Goal: Task Accomplishment & Management: Manage account settings

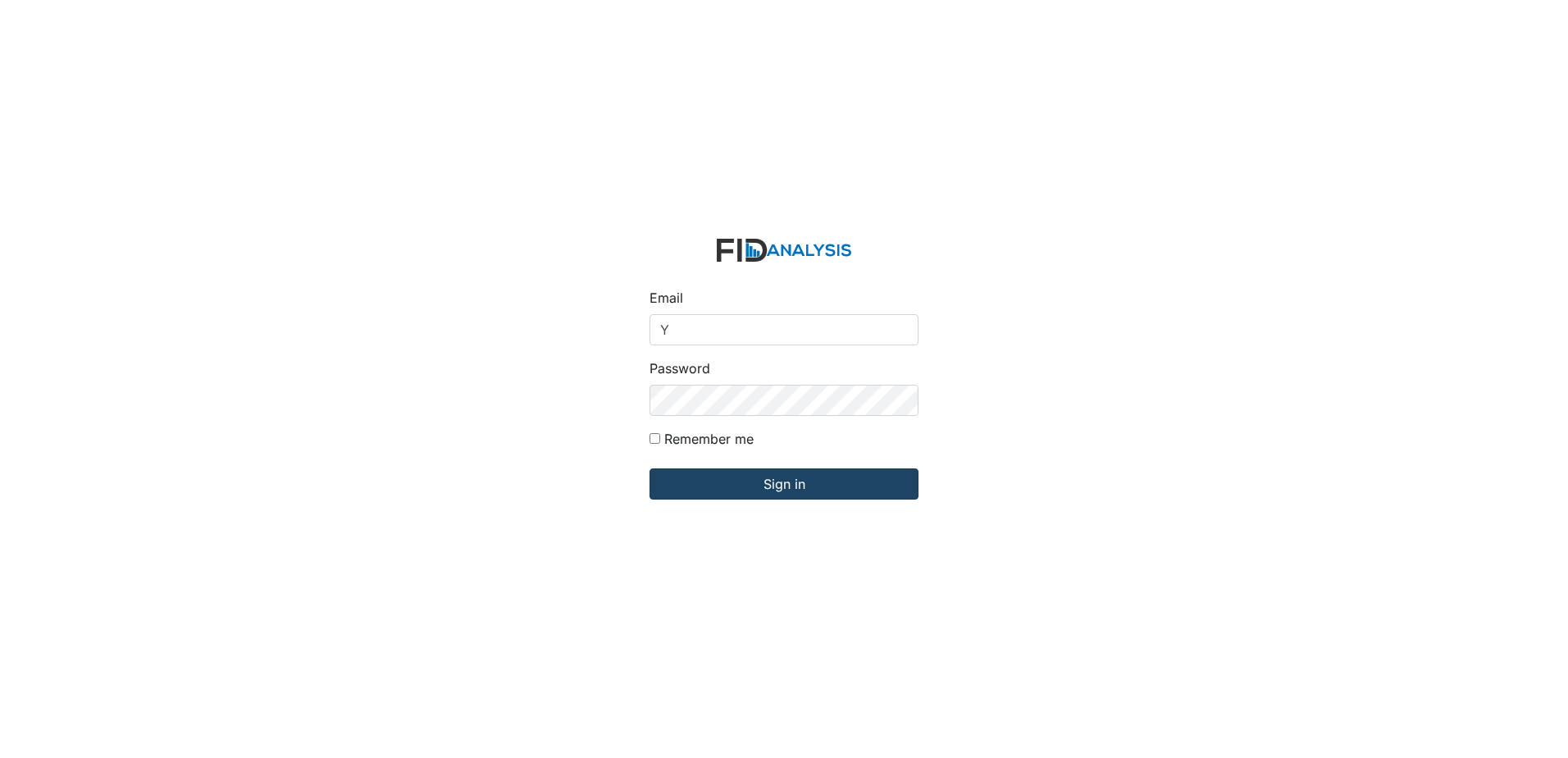
type input "[EMAIL_ADDRESS][DOMAIN_NAME]"
click at [726, 479] on input "Sign in" at bounding box center [783, 484] width 268 height 31
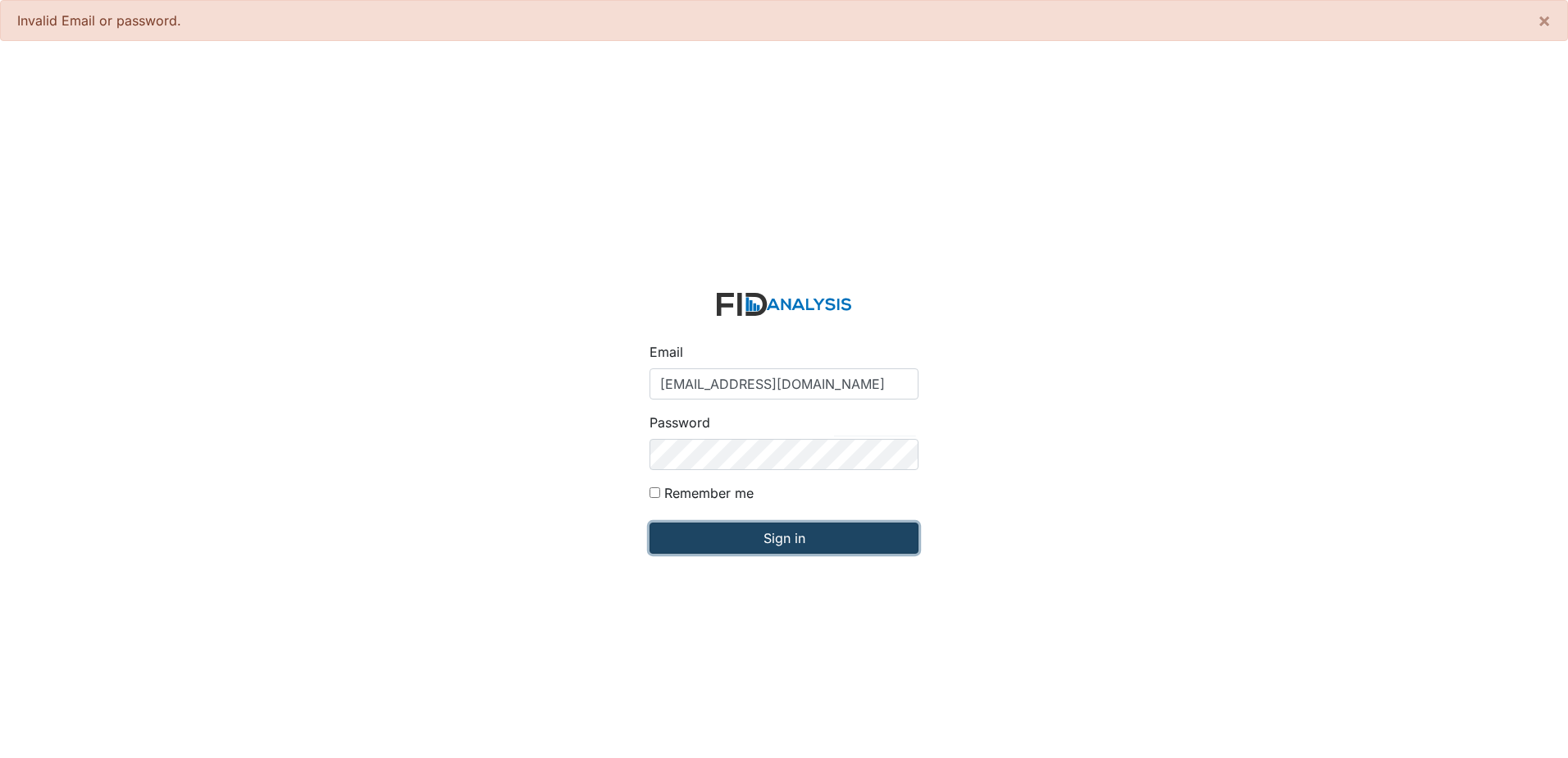
click at [752, 535] on input "Sign in" at bounding box center [783, 538] width 268 height 31
drag, startPoint x: 785, startPoint y: 540, endPoint x: 774, endPoint y: 539, distance: 11.0
click at [784, 540] on input "Sign in" at bounding box center [783, 538] width 268 height 31
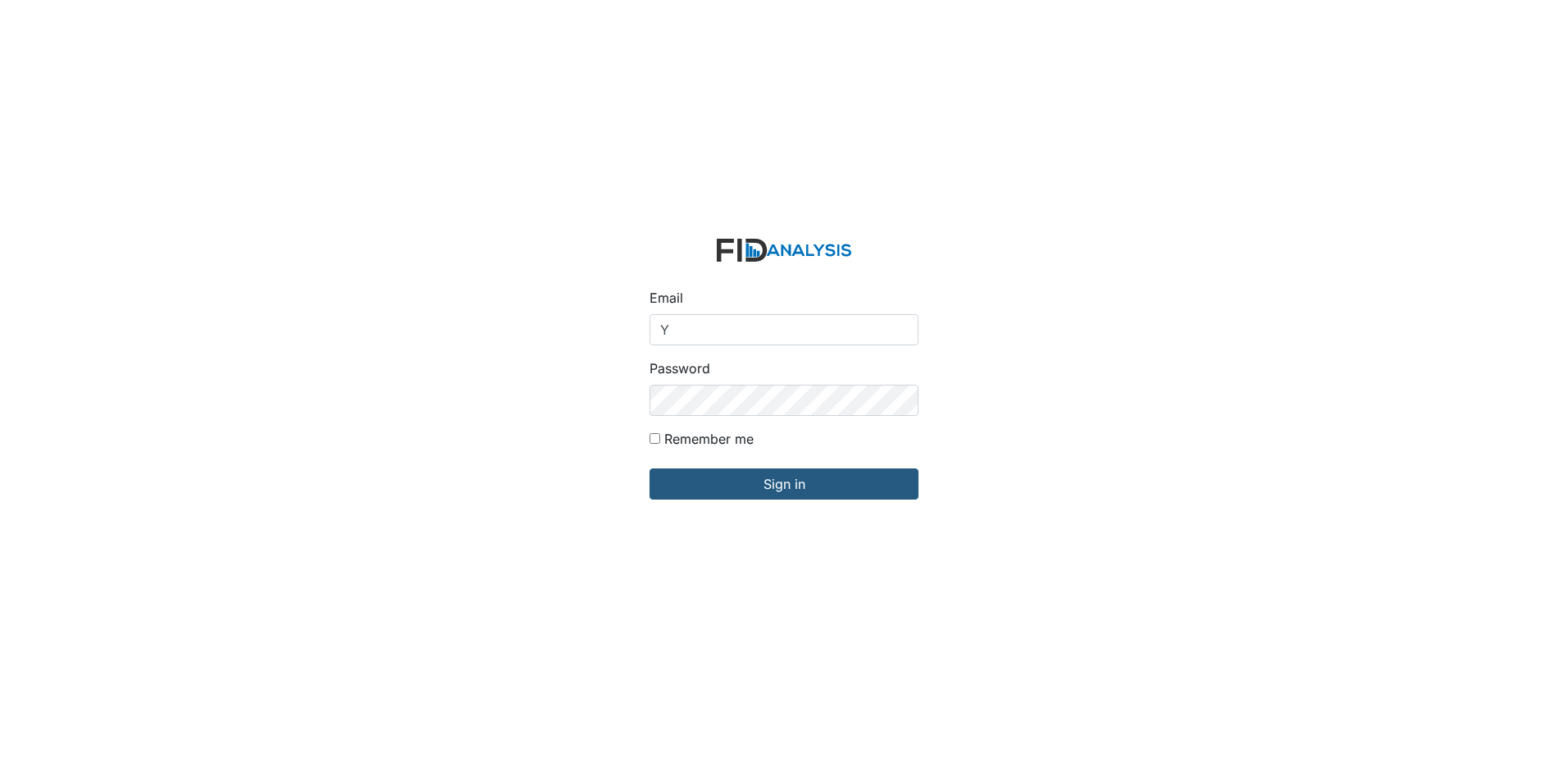
type input "[EMAIL_ADDRESS][DOMAIN_NAME]"
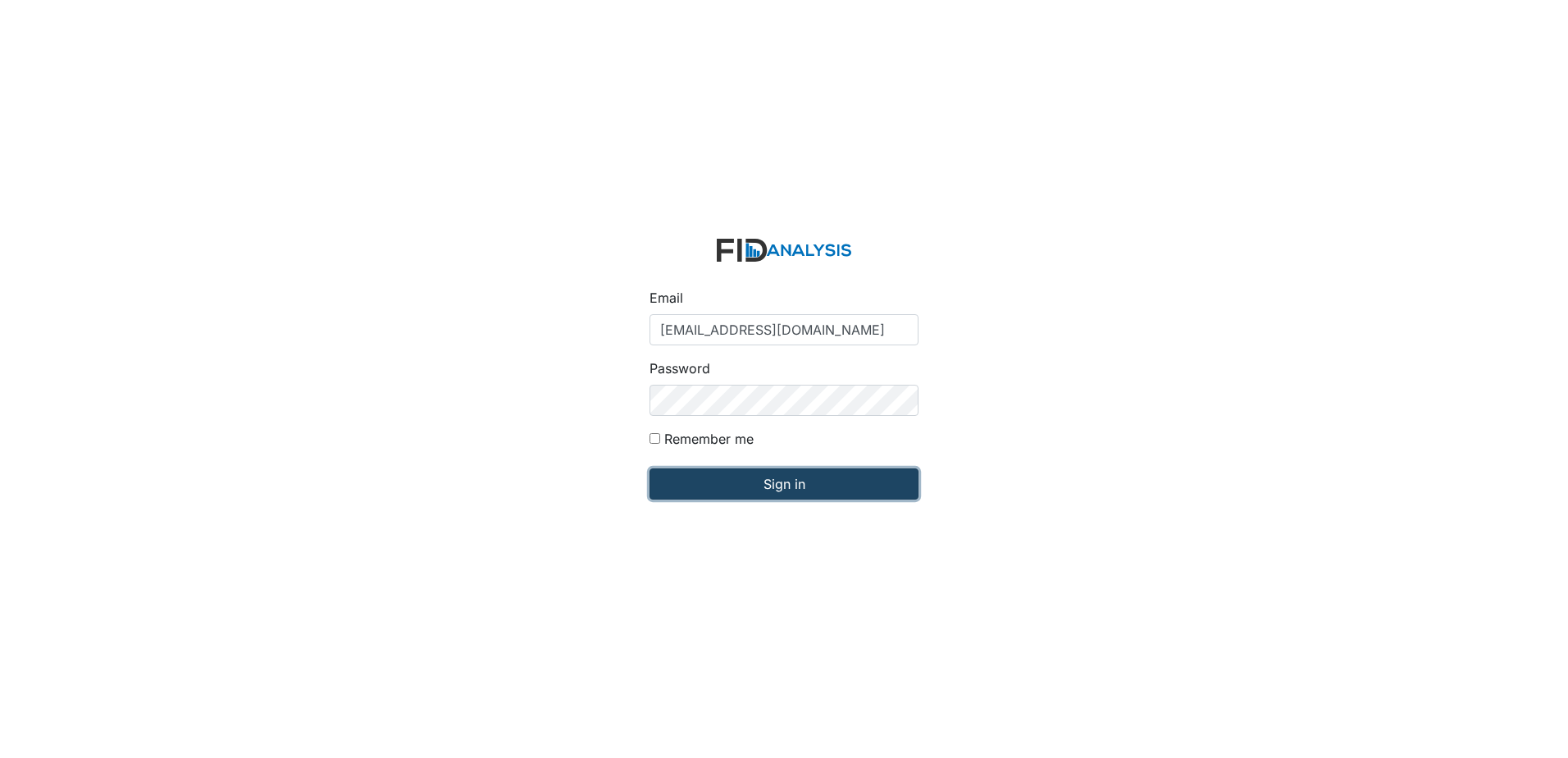
click at [750, 487] on input "Sign in" at bounding box center [783, 484] width 268 height 31
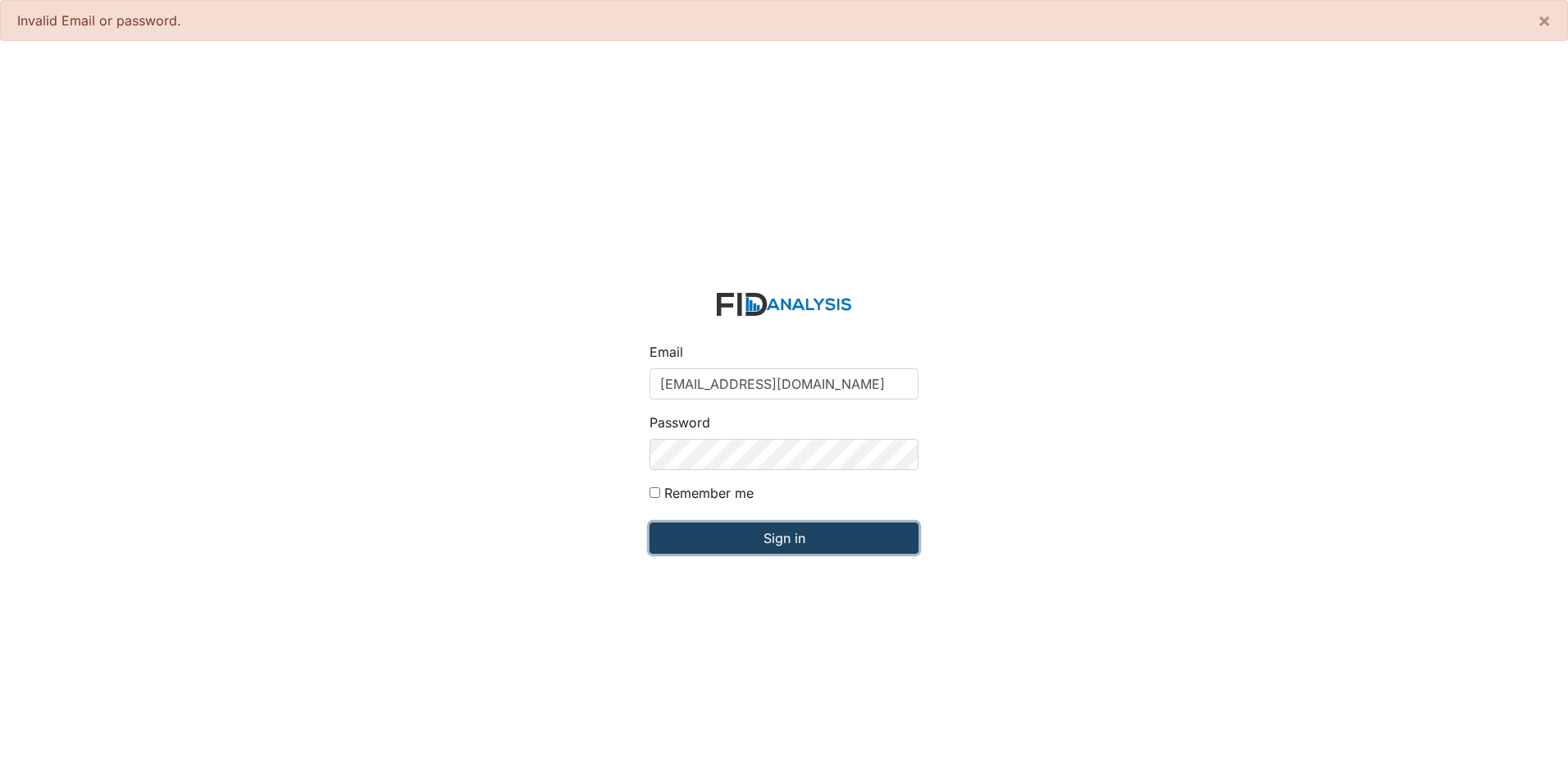
click at [710, 535] on input "Sign in" at bounding box center [783, 538] width 268 height 31
click at [1547, 18] on span "×" at bounding box center [1544, 19] width 14 height 24
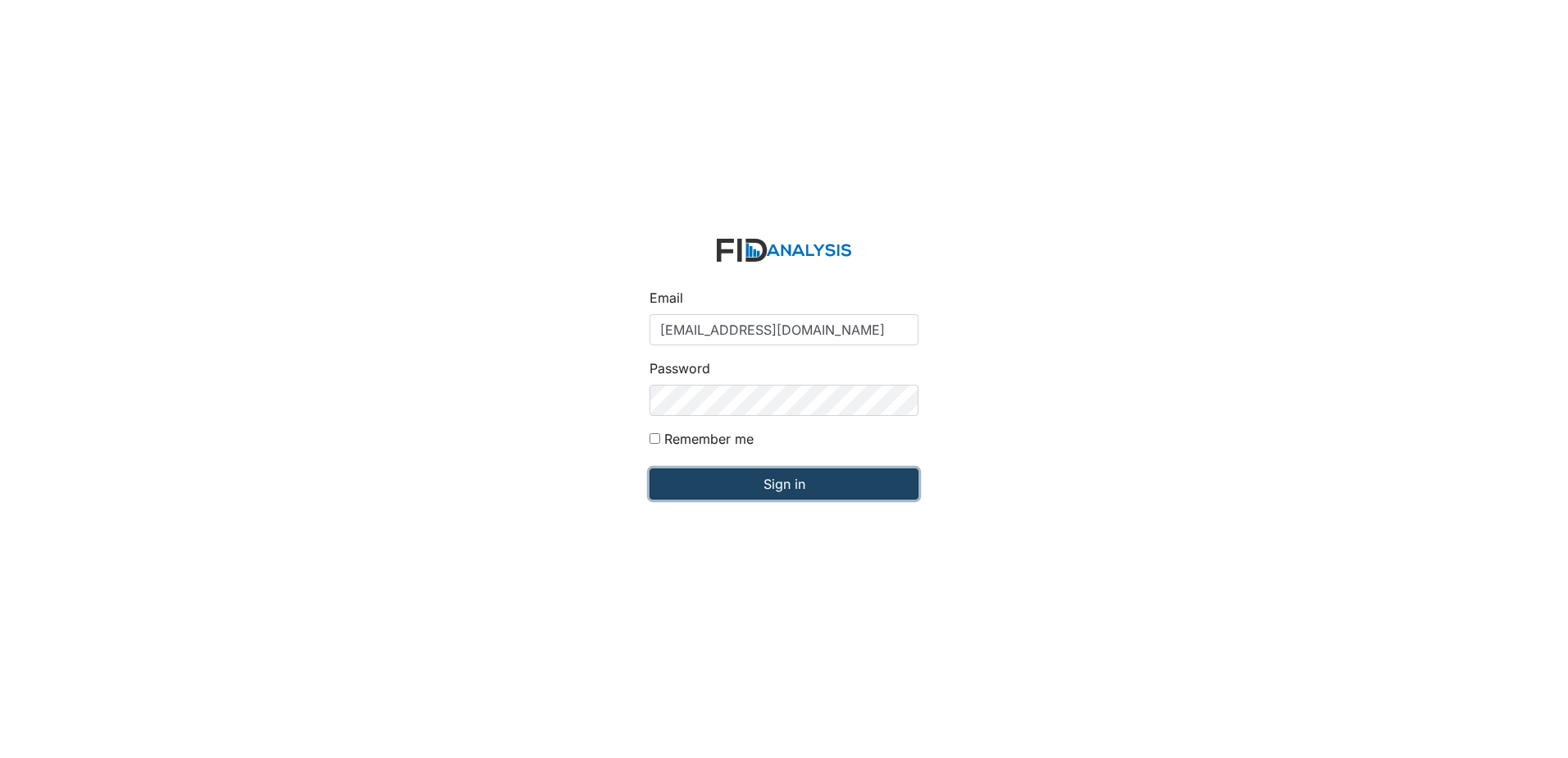
click at [768, 481] on input "Sign in" at bounding box center [783, 484] width 268 height 31
